Goal: Transaction & Acquisition: Purchase product/service

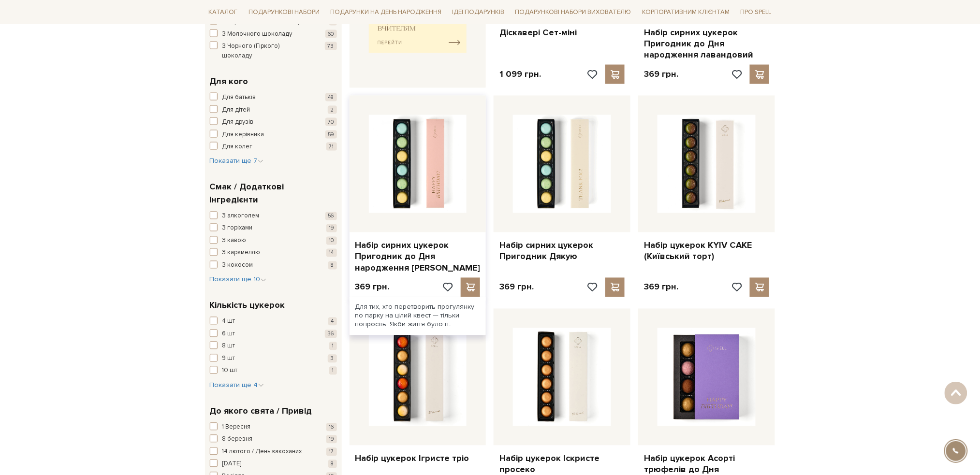
scroll to position [516, 0]
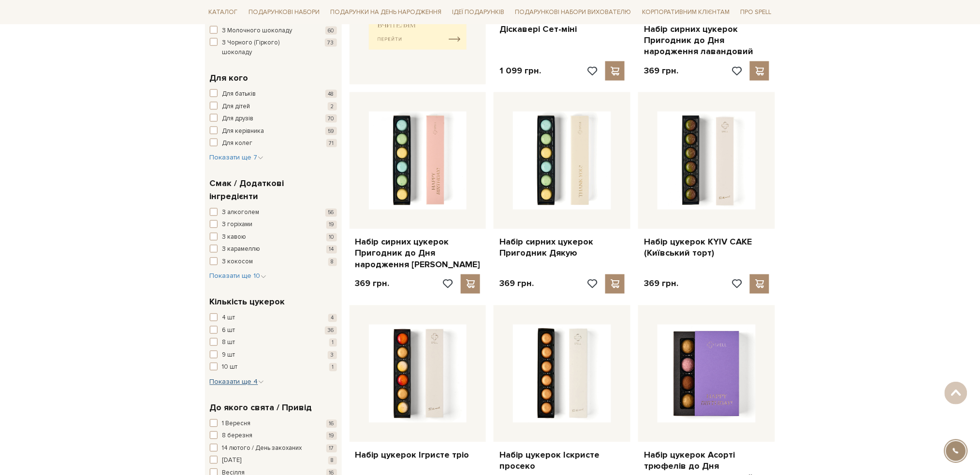
click at [243, 378] on span "Показати ще 4" at bounding box center [237, 382] width 54 height 8
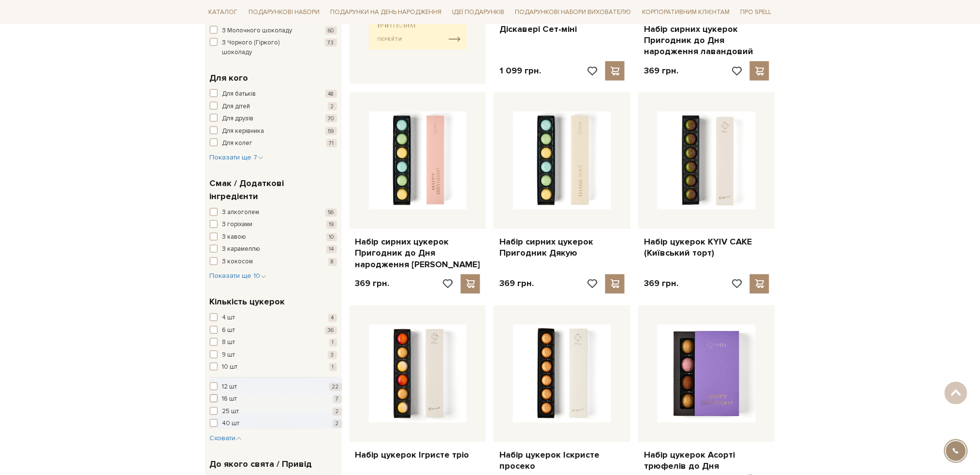
click at [213, 395] on span "button" at bounding box center [214, 399] width 8 height 8
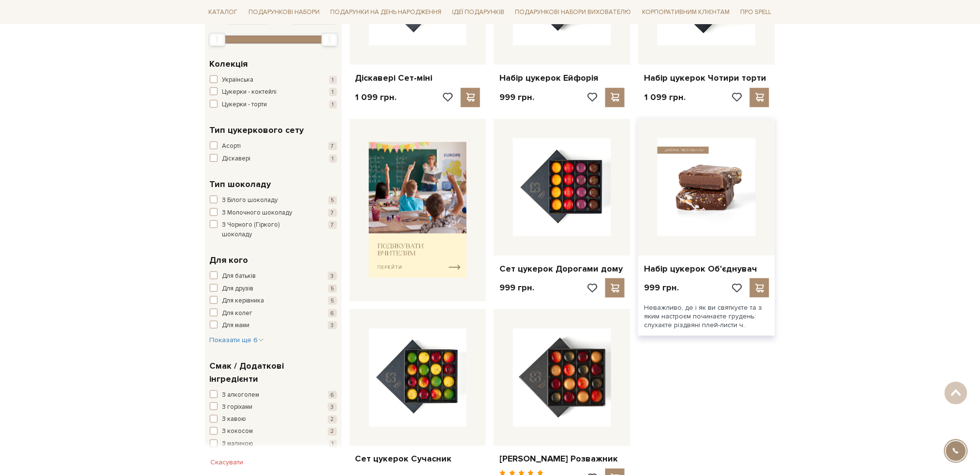
scroll to position [64, 0]
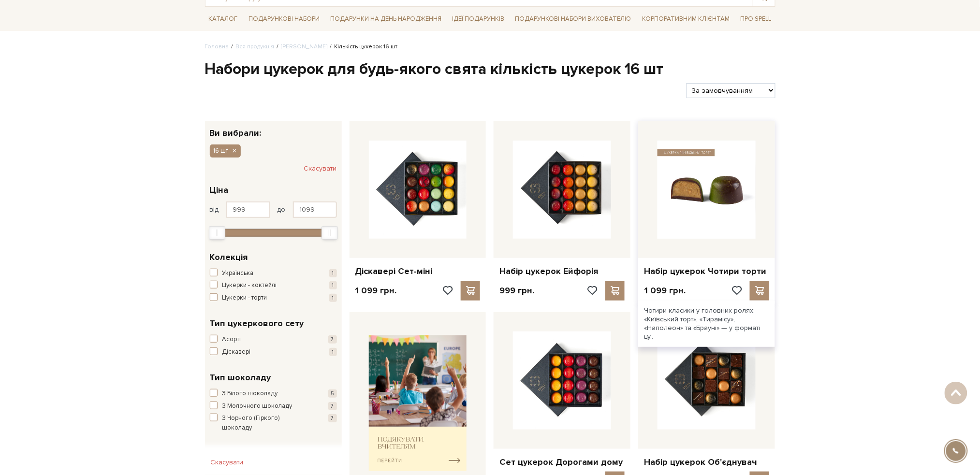
click at [707, 187] on img at bounding box center [707, 190] width 98 height 98
